Goal: Task Accomplishment & Management: Complete application form

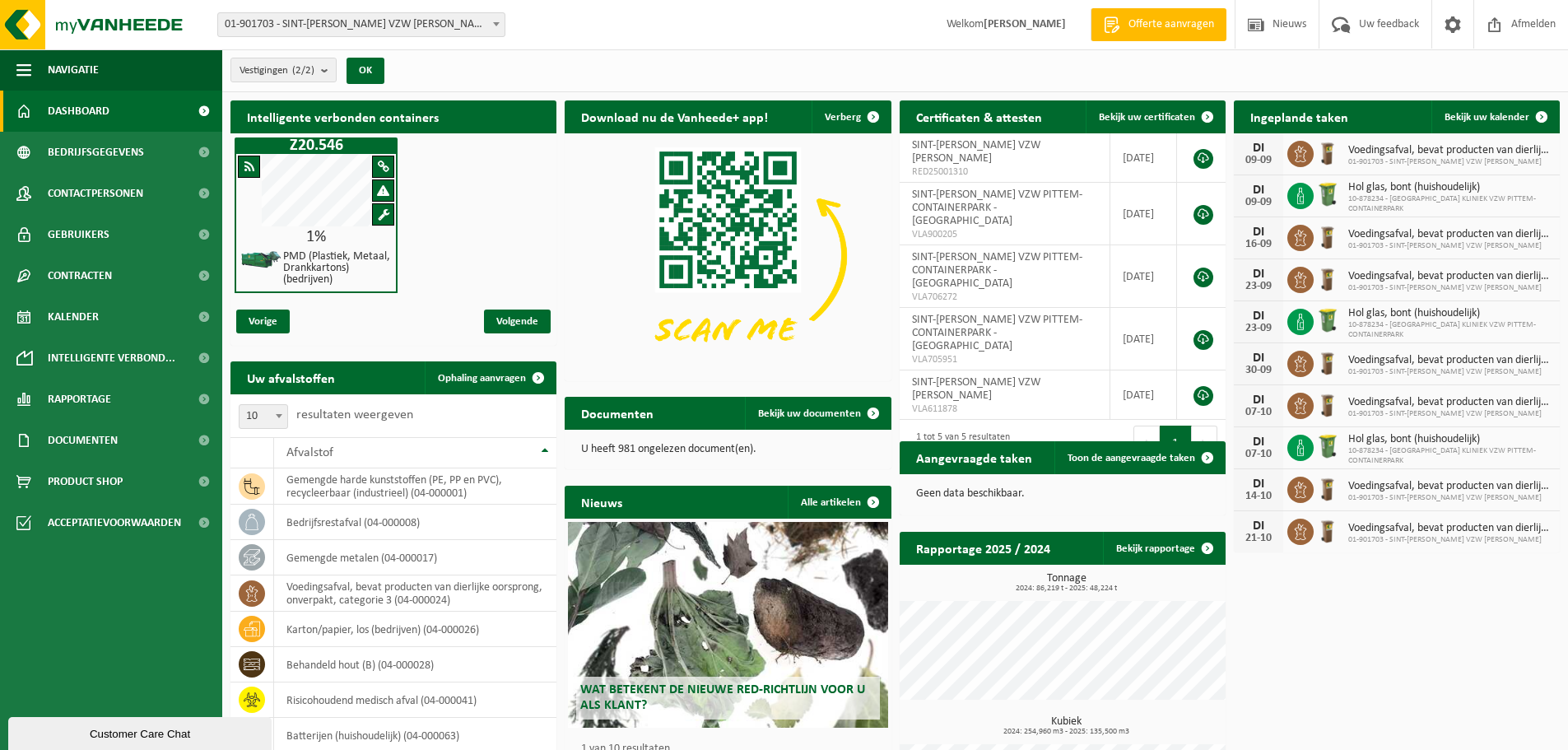
drag, startPoint x: 1500, startPoint y: 108, endPoint x: 1490, endPoint y: 133, distance: 26.9
click at [1500, 108] on link "Bekijk uw kalender" at bounding box center [1494, 116] width 127 height 33
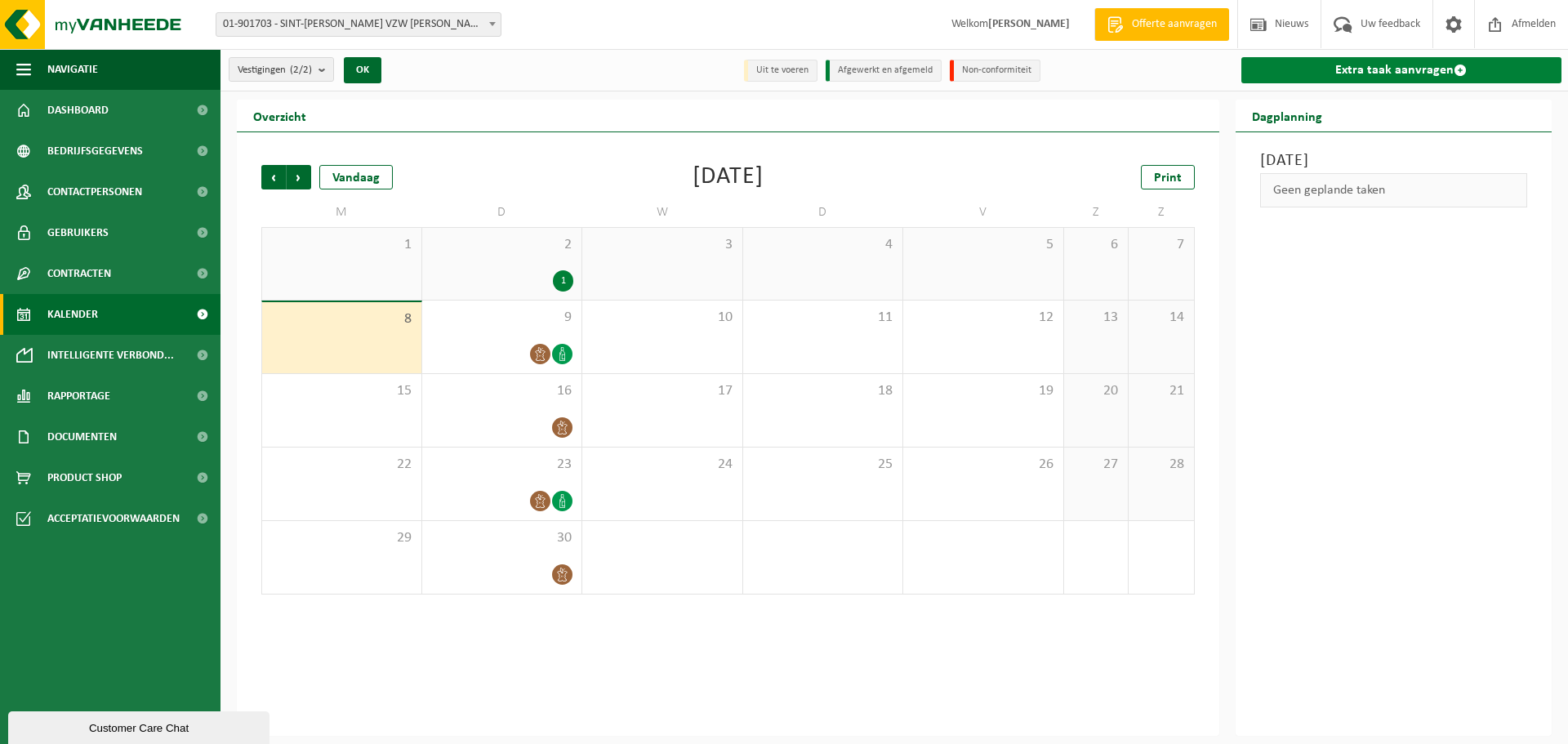
click at [1346, 72] on link "Extra taak aanvragen" at bounding box center [1402, 70] width 321 height 26
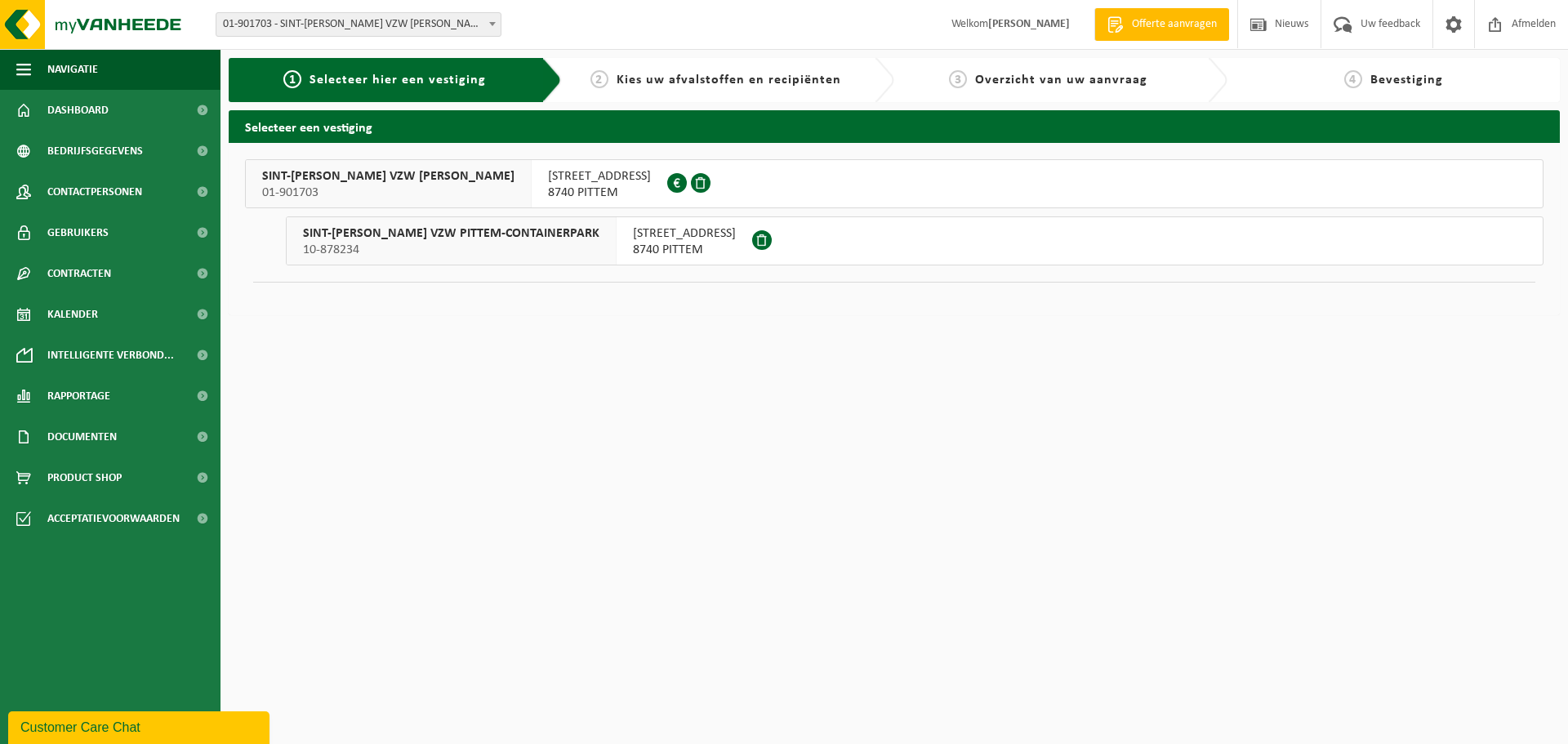
click at [430, 183] on span "SINT-JOZEF KLINIEK VZW PITTEM" at bounding box center [388, 175] width 252 height 16
click at [425, 241] on span "SINT-JOZEF KLINIEK VZW PITTEM-CONTAINERPARK" at bounding box center [451, 233] width 296 height 16
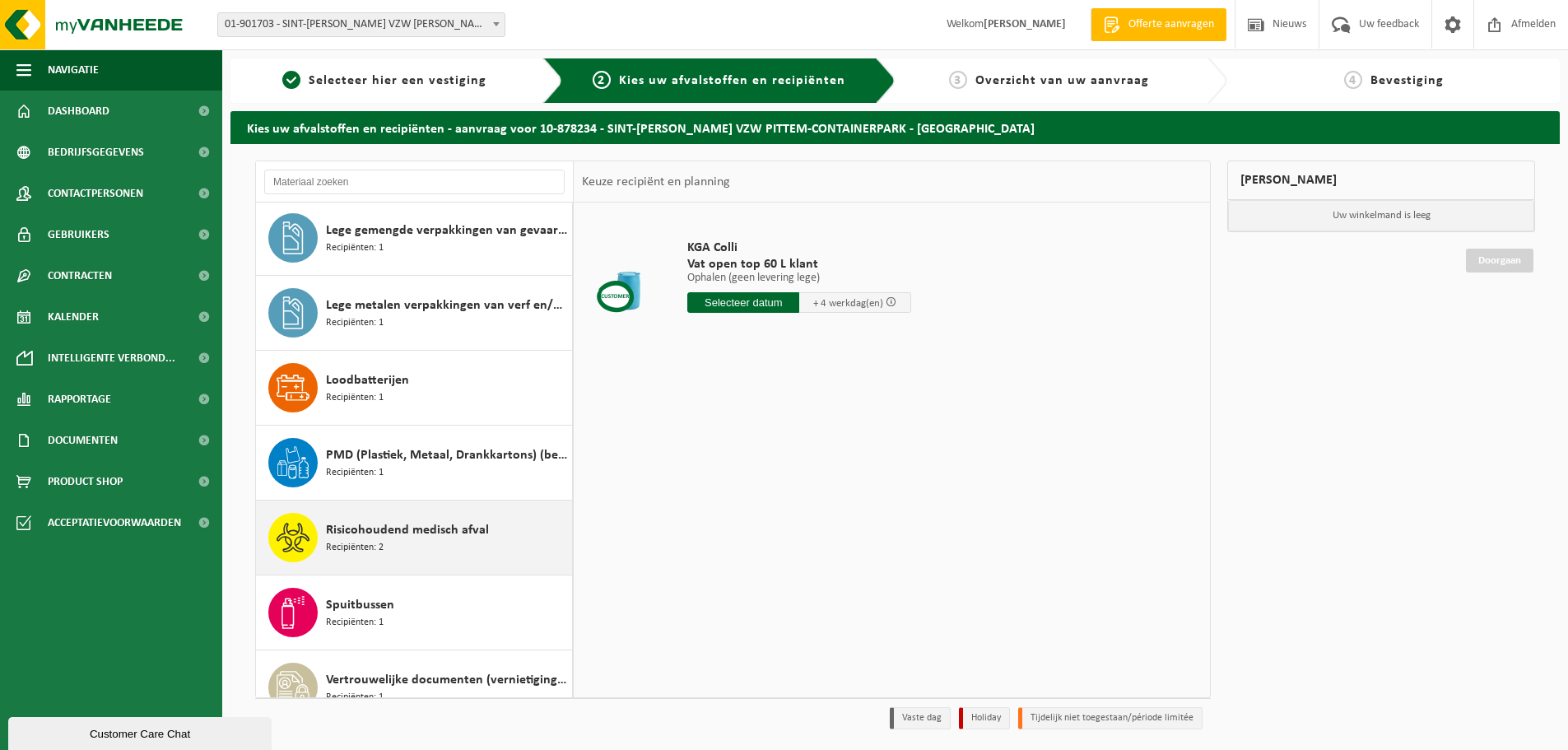
scroll to position [553, 0]
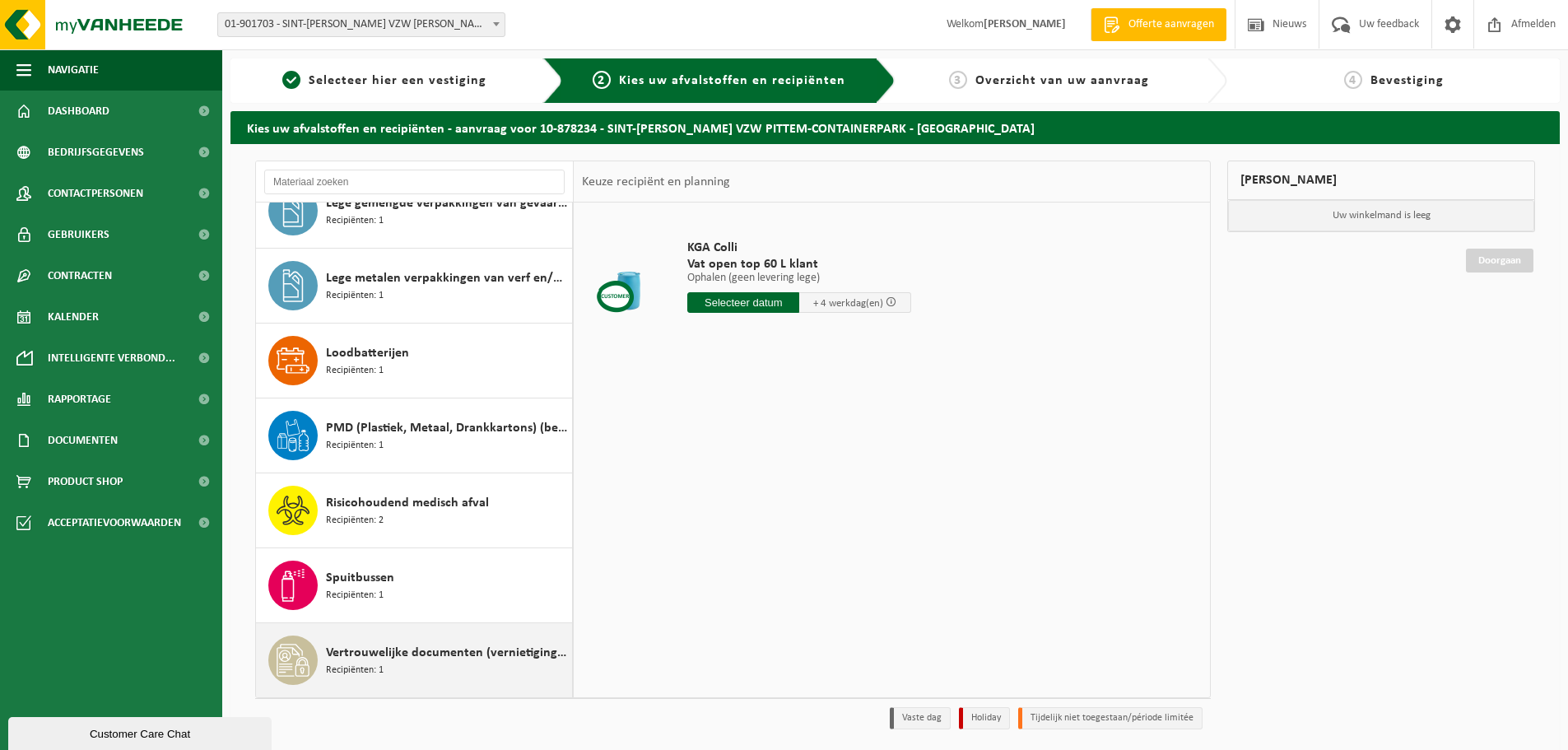
click at [470, 668] on div "Vertrouwelijke documenten (vernietiging - recyclage) Recipiënten: 1" at bounding box center [447, 660] width 242 height 49
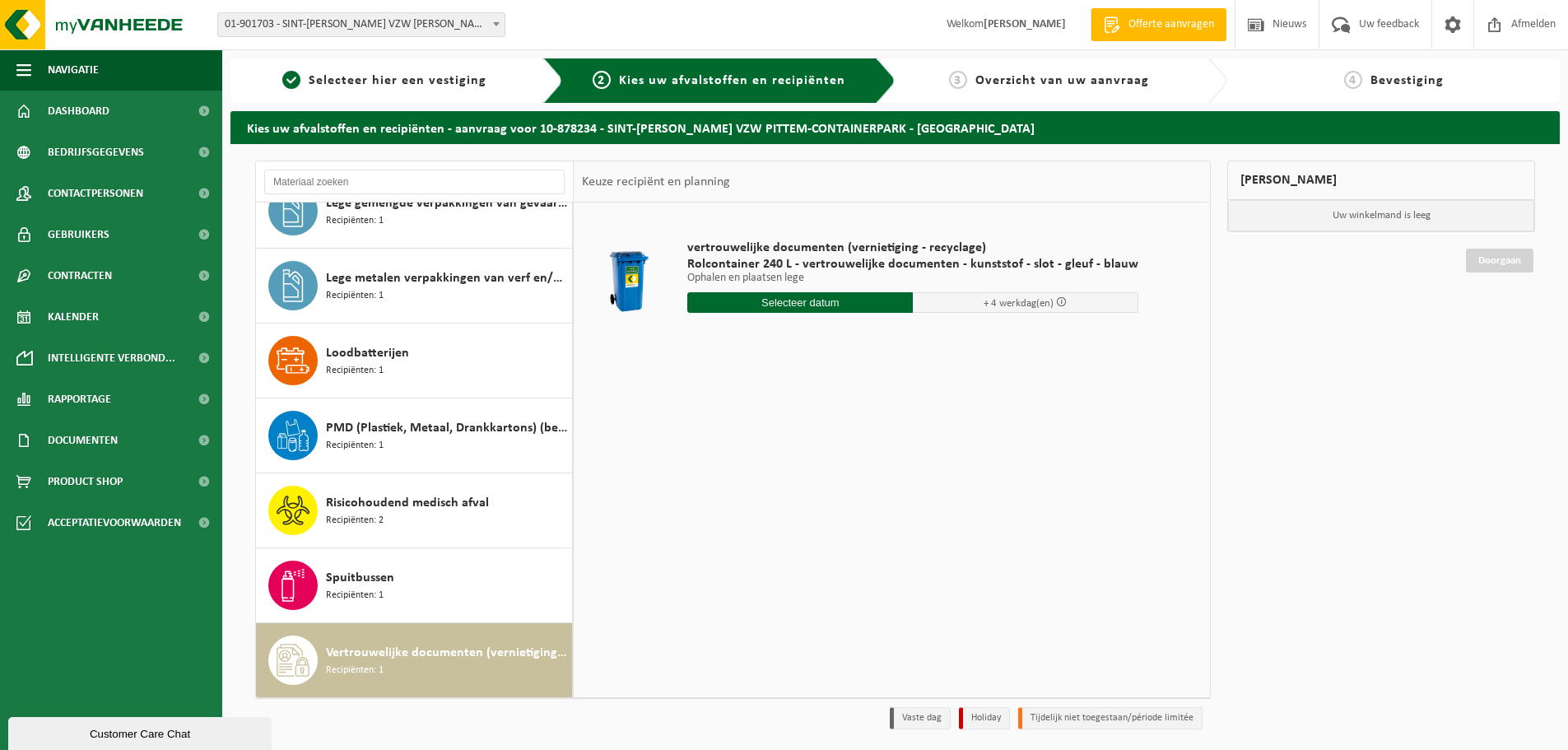
click at [762, 303] on input "text" at bounding box center [800, 303] width 226 height 21
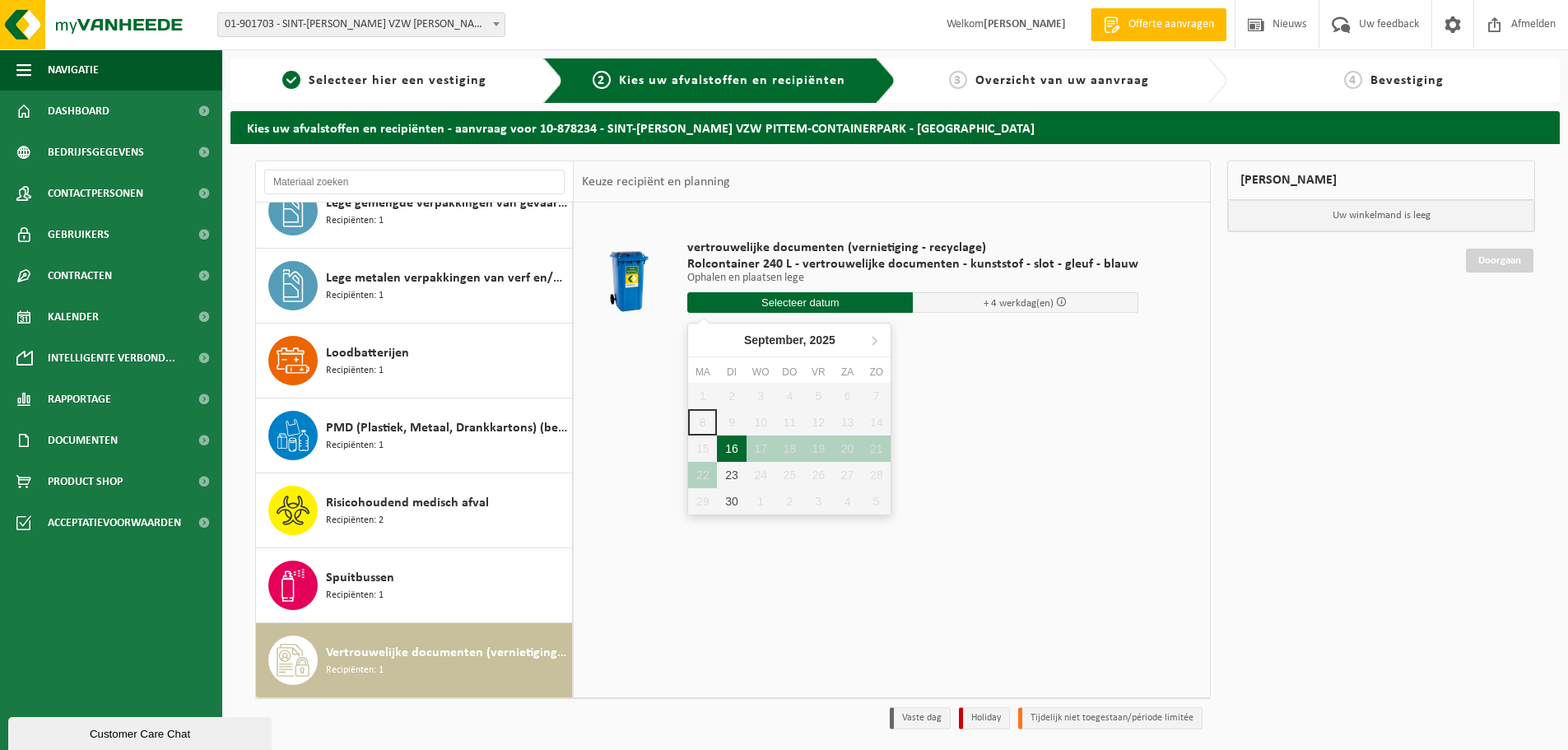
click at [723, 443] on div "16" at bounding box center [731, 449] width 28 height 26
type input "Van 2025-09-16"
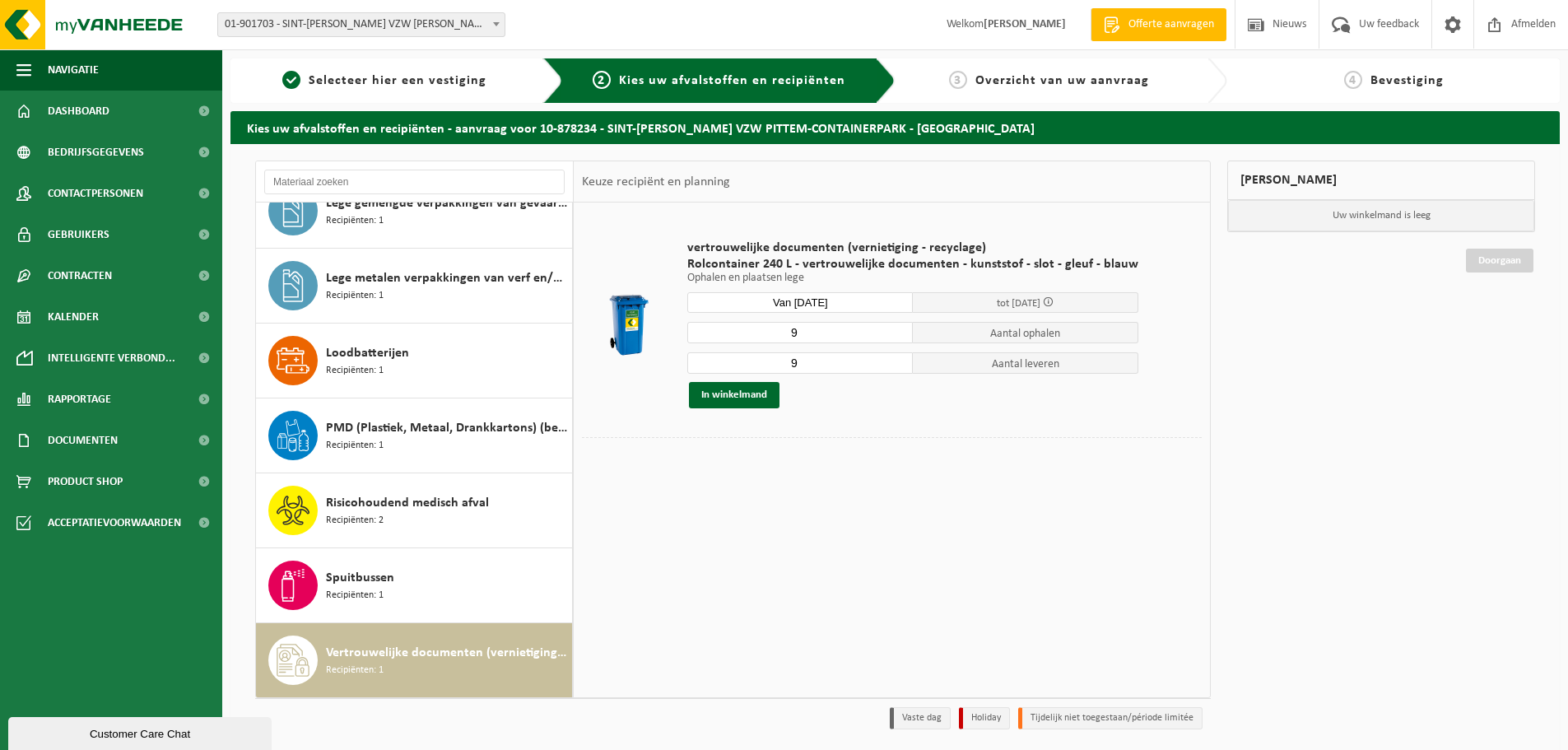
click at [801, 335] on input "9" at bounding box center [800, 332] width 226 height 22
click at [895, 337] on input "8" at bounding box center [800, 332] width 226 height 22
click at [895, 337] on input "7" at bounding box center [800, 332] width 226 height 22
type input "6"
click at [895, 337] on input "6" at bounding box center [800, 332] width 226 height 22
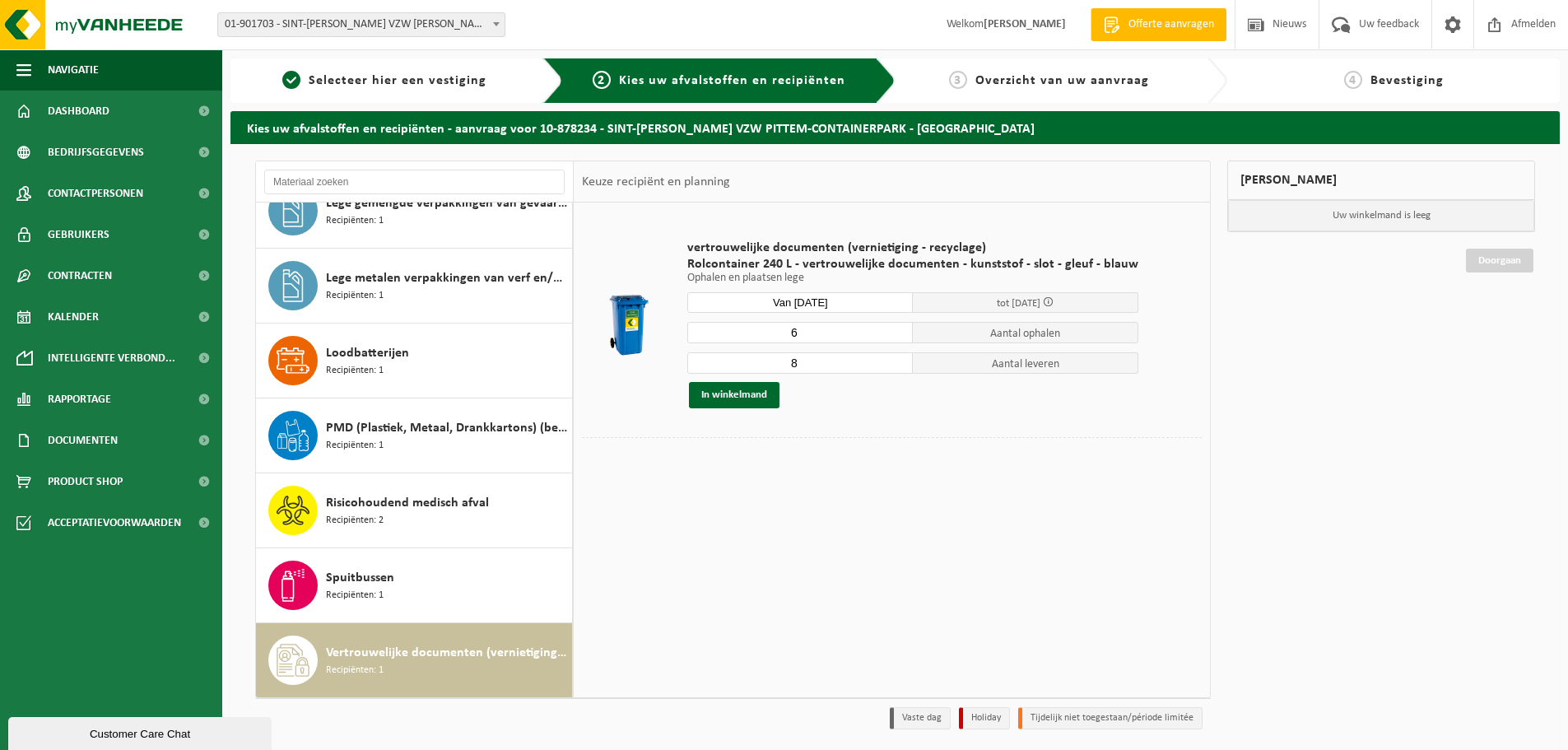
click at [894, 366] on input "8" at bounding box center [800, 363] width 226 height 22
click at [894, 366] on input "7" at bounding box center [800, 363] width 226 height 22
type input "6"
click at [894, 366] on input "6" at bounding box center [800, 363] width 226 height 22
click at [715, 400] on button "In winkelmand" at bounding box center [734, 395] width 91 height 26
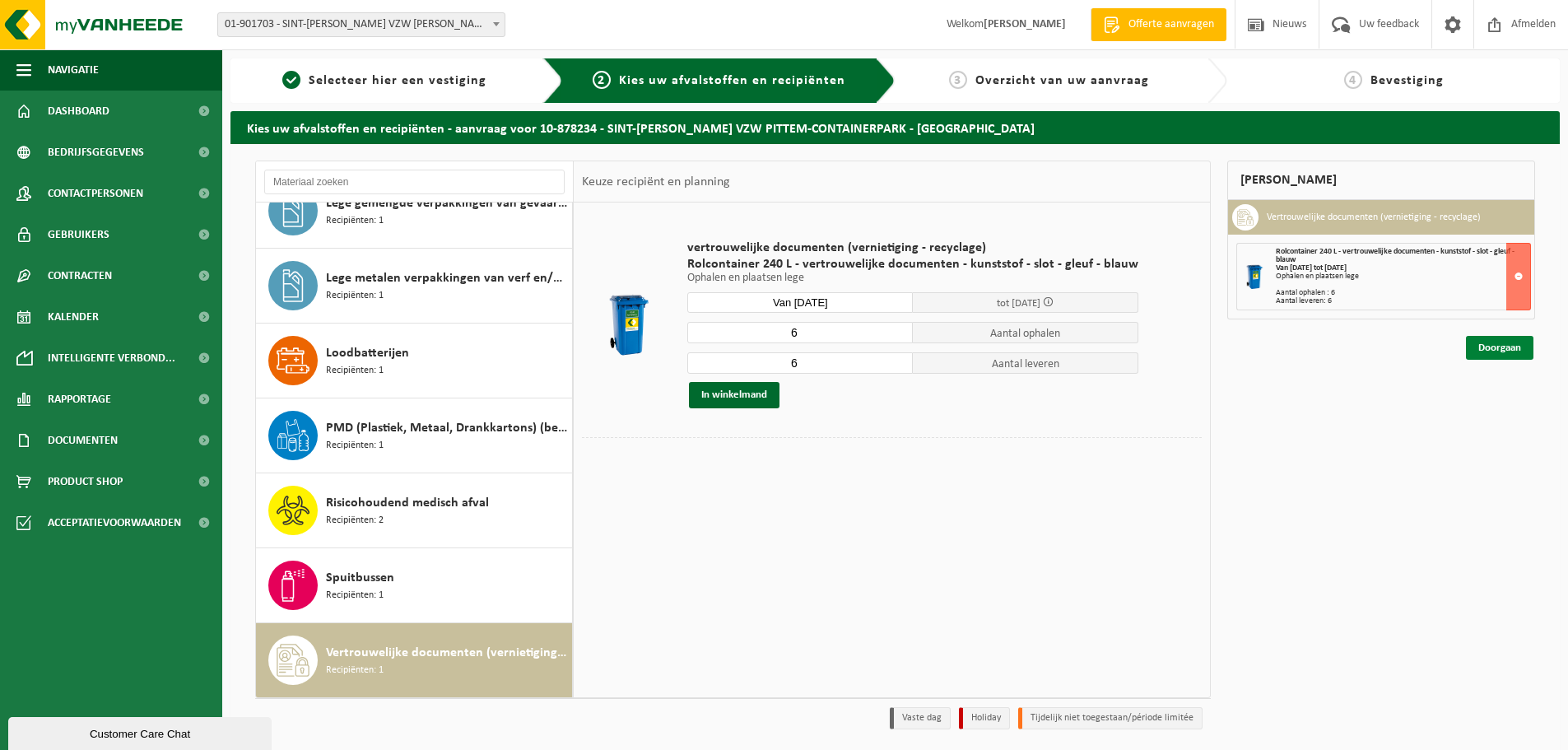
click at [1519, 342] on link "Doorgaan" at bounding box center [1499, 347] width 67 height 24
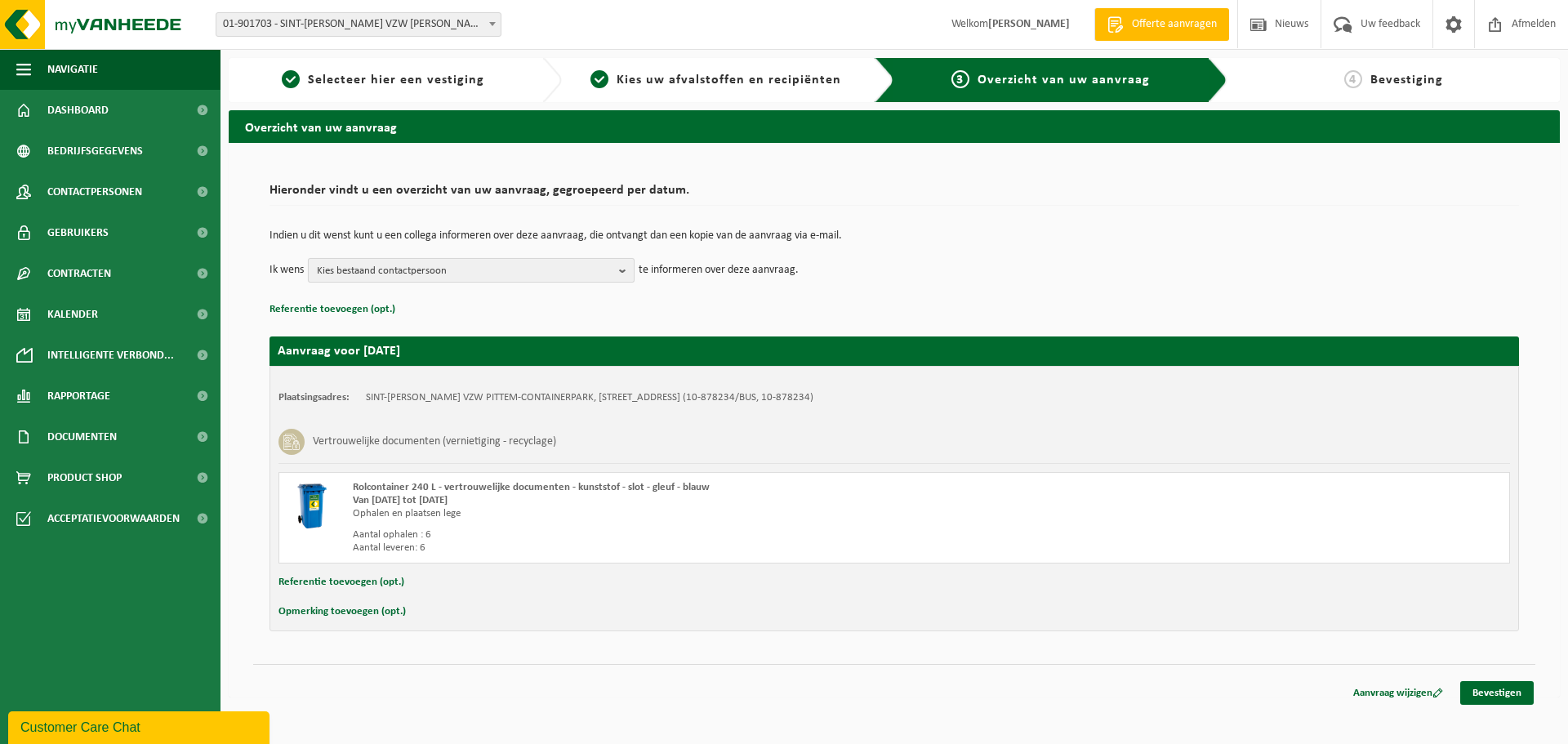
click at [582, 272] on span "Kies bestaand contactpersoon" at bounding box center [464, 271] width 295 height 24
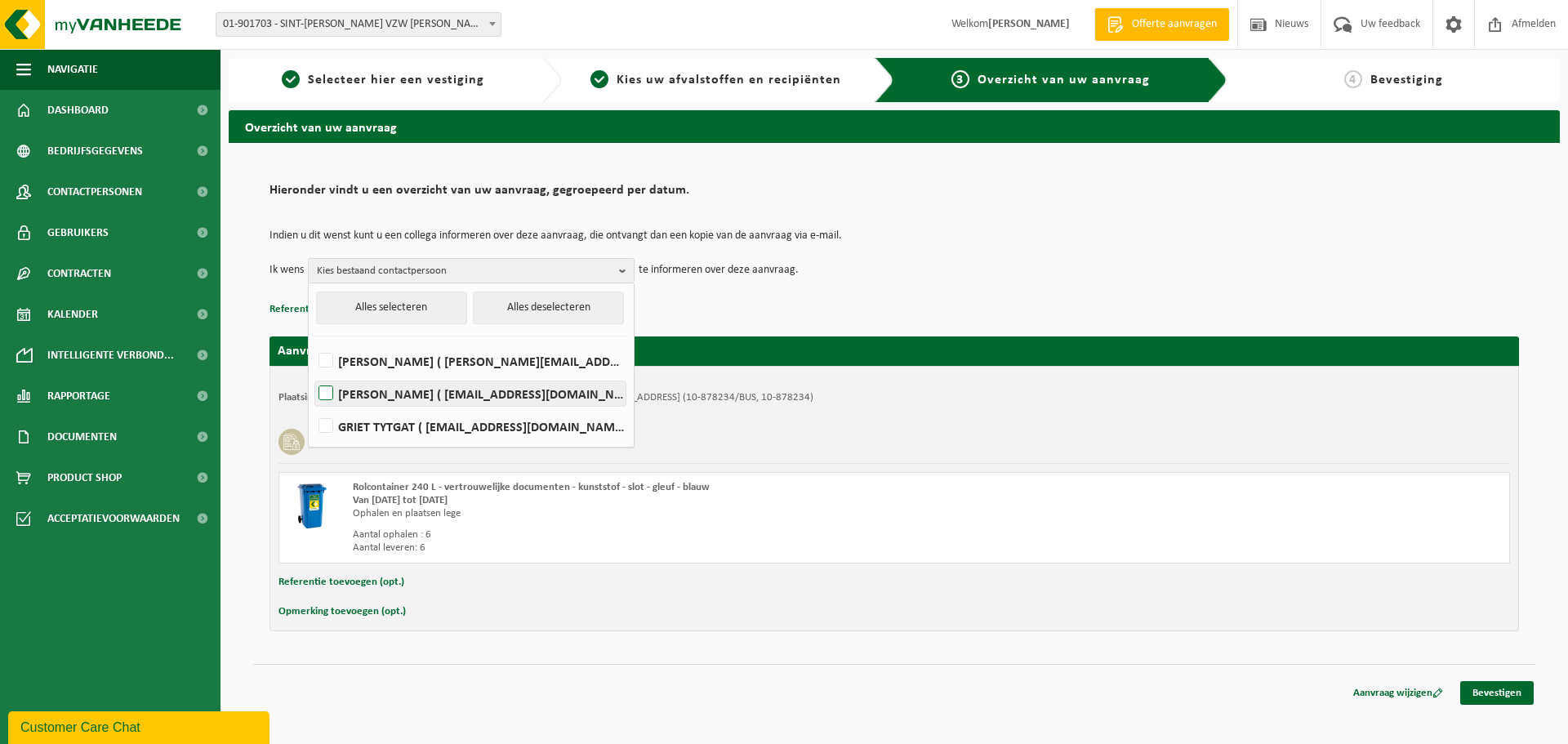
click at [459, 396] on label "[PERSON_NAME] ( [EMAIL_ADDRESS][DOMAIN_NAME] )" at bounding box center [470, 394] width 310 height 24
click at [313, 373] on input "[PERSON_NAME] ( [EMAIL_ADDRESS][DOMAIN_NAME] )" at bounding box center [312, 372] width 1 height 1
checkbox input "true"
click at [1046, 294] on div "Indien u dit wenst kunt u een collega informeren over deze aanvraag, die ontvan…" at bounding box center [894, 256] width 1249 height 85
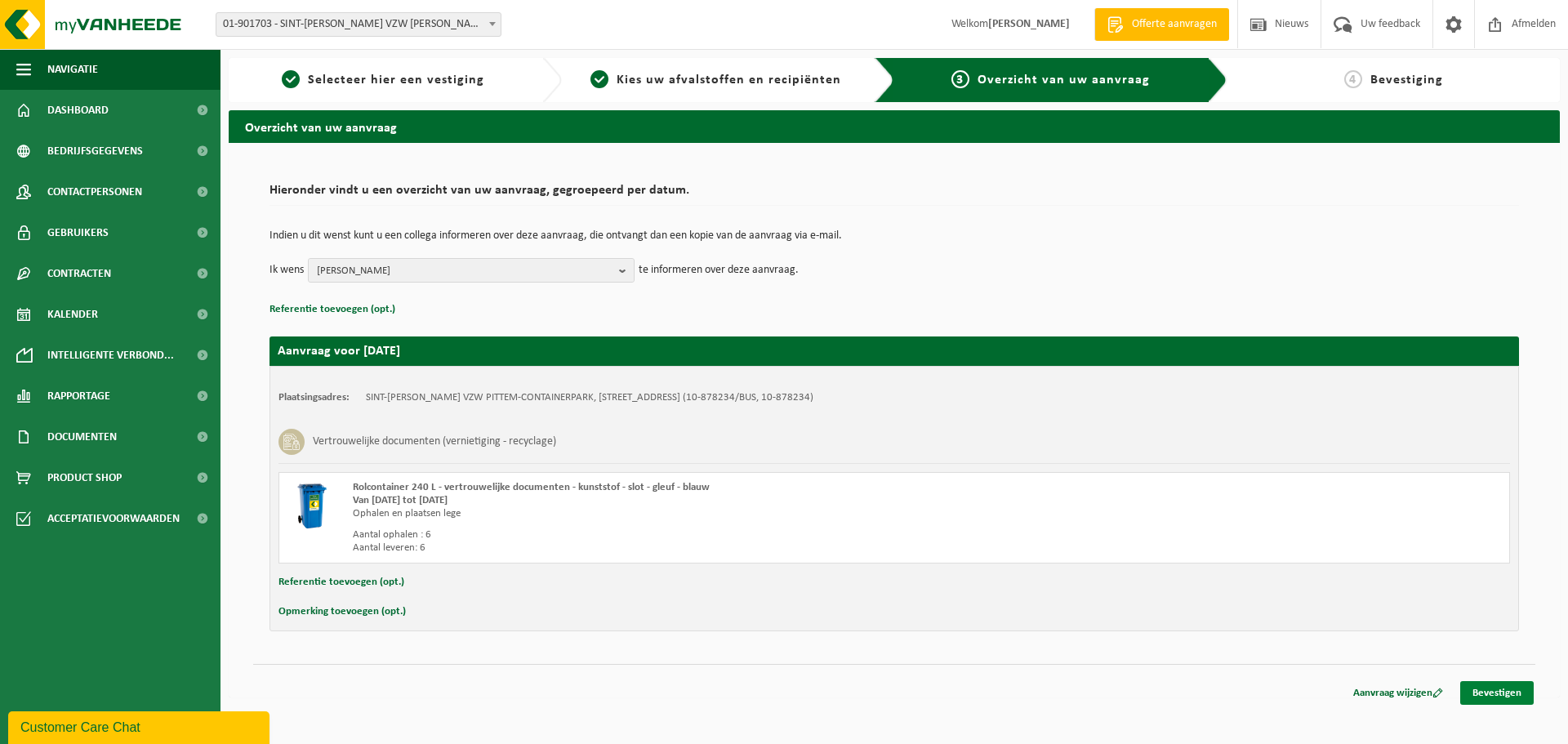
click at [1489, 695] on link "Bevestigen" at bounding box center [1497, 692] width 73 height 23
